Goal: Task Accomplishment & Management: Manage account settings

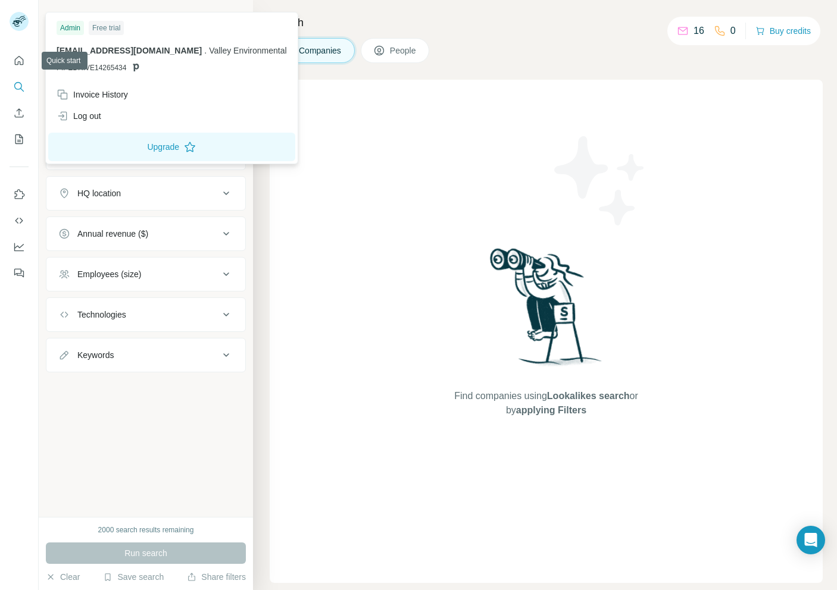
click at [24, 26] on rect at bounding box center [19, 21] width 19 height 19
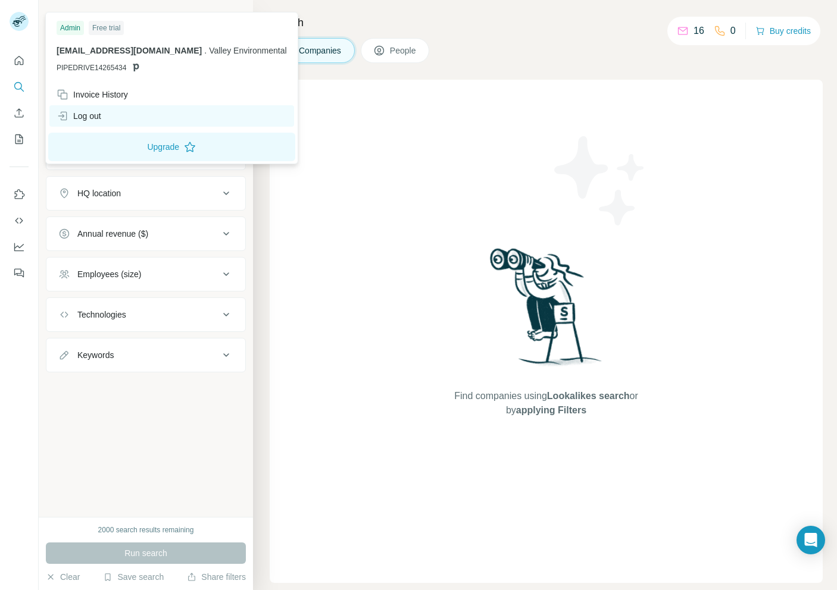
click at [127, 123] on div "Log out" at bounding box center [171, 115] width 245 height 21
click at [127, 118] on div "Log out" at bounding box center [171, 115] width 245 height 21
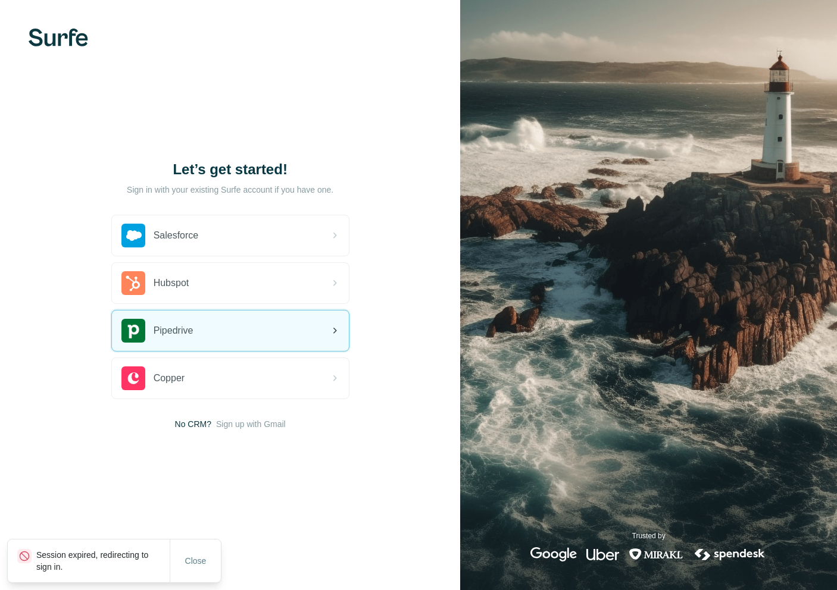
click at [237, 328] on div "Pipedrive" at bounding box center [230, 331] width 237 height 40
